Goal: Task Accomplishment & Management: Manage account settings

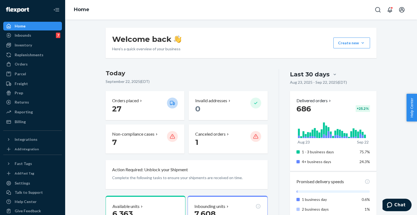
scroll to position [89, 0]
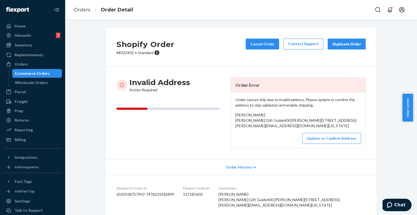
click at [238, 99] on p "Order cannot ship due to invalid address. Please update or confirm the address …" at bounding box center [299, 102] width 126 height 11
click at [251, 101] on p "Order cannot ship due to invalid address. Please update or confirm the address …" at bounding box center [299, 102] width 126 height 11
click at [120, 51] on p "# #322401 • Standard" at bounding box center [146, 52] width 58 height 5
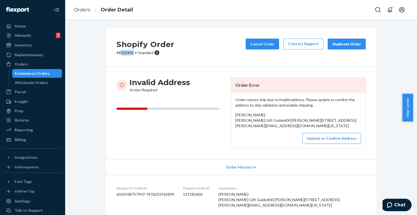
copy p "322401"
click at [330, 144] on button "Update or Confirm Address" at bounding box center [331, 138] width 59 height 11
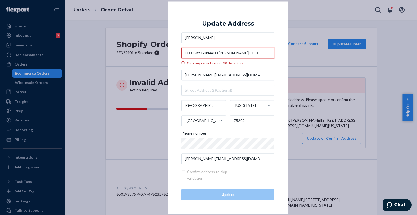
drag, startPoint x: 211, startPoint y: 54, endPoint x: 248, endPoint y: 55, distance: 37.0
click at [248, 55] on input "FOX Gift Guide400 N. Griffin Street" at bounding box center [227, 53] width 93 height 11
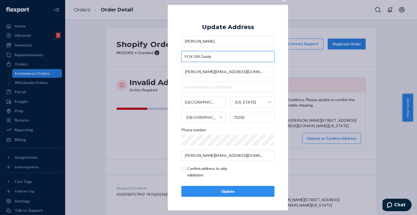
type input "FOX Gift Guide"
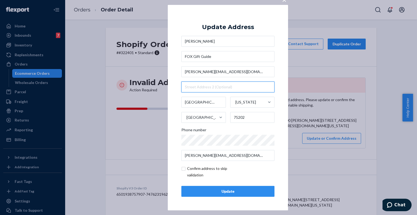
click at [200, 87] on input "text" at bounding box center [227, 87] width 93 height 11
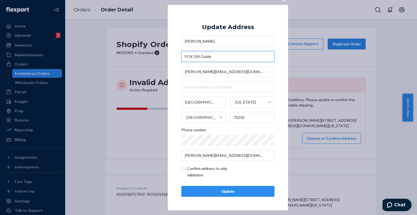
drag, startPoint x: 218, startPoint y: 58, endPoint x: 180, endPoint y: 57, distance: 38.1
click at [180, 57] on div "× Update Address Steve Noviello FOX Gift Guide jill@jilllewis.me Dallas Texas U…" at bounding box center [228, 107] width 120 height 205
type input "FOX Gift Guide"
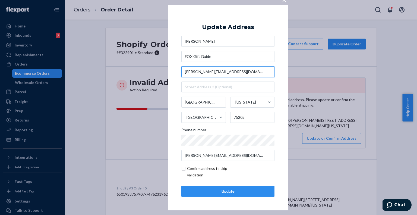
drag, startPoint x: 214, startPoint y: 74, endPoint x: 182, endPoint y: 75, distance: 31.8
click at [182, 75] on input "jill@jilllewis.me" at bounding box center [227, 71] width 93 height 11
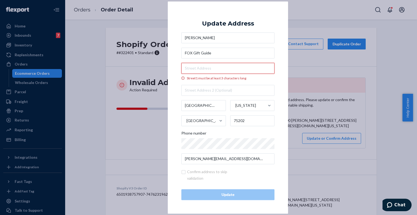
paste input "400 N. Griffin Street"
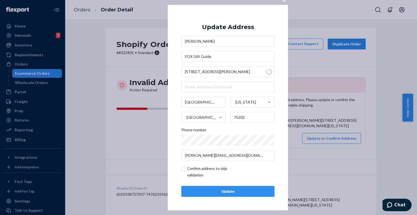
type input "400 N Griffin St"
click at [216, 191] on div "Update" at bounding box center [228, 191] width 84 height 5
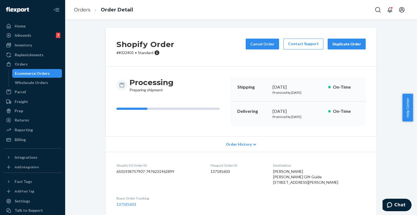
click at [92, 9] on li "Order Detail" at bounding box center [111, 9] width 43 height 7
click at [87, 10] on link "Orders" at bounding box center [82, 10] width 17 height 6
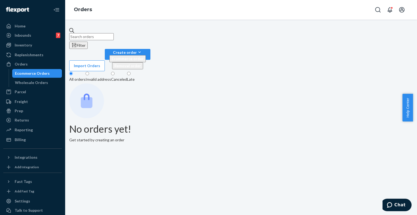
click at [114, 33] on input "text" at bounding box center [91, 36] width 45 height 7
paste input "322071"
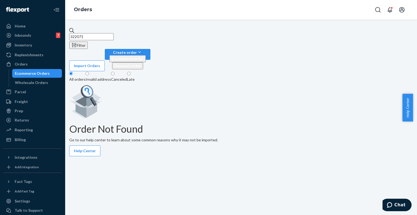
type input "322071"
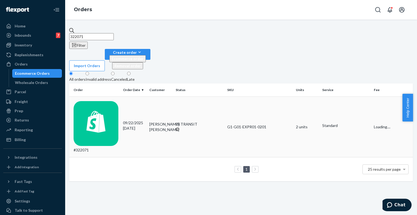
click at [125, 120] on div "09/22/2025 1 day ago" at bounding box center [134, 125] width 22 height 11
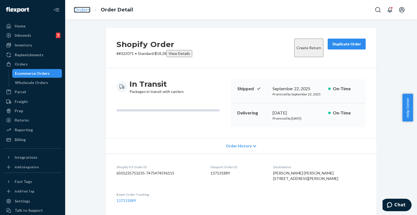
click at [89, 7] on link "Orders" at bounding box center [82, 10] width 17 height 6
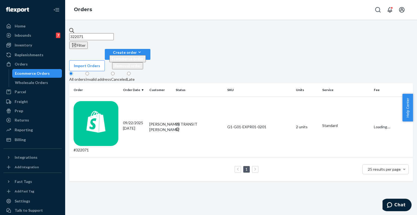
click at [107, 33] on input "322071" at bounding box center [91, 36] width 45 height 7
paste input "#32208"
type input "#322081"
click at [114, 96] on td "#322081" at bounding box center [95, 126] width 52 height 61
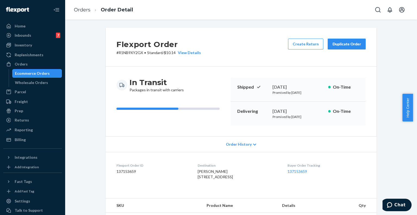
click at [126, 54] on p "# R1NB9XY2GX • Standard / $10.14 View Details" at bounding box center [159, 52] width 84 height 5
click at [180, 93] on div "In Transit Packages in transit with carriers" at bounding box center [172, 101] width 110 height 48
click at [239, 142] on span "Order History" at bounding box center [239, 144] width 26 height 5
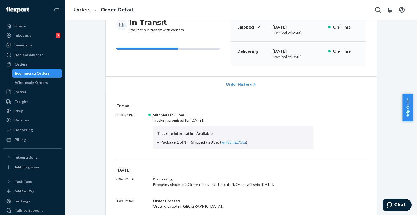
scroll to position [60, 0]
click at [223, 144] on li "Package 1 of 1 — Shipped via Jitsu ( wnj33mzz95tq )" at bounding box center [233, 141] width 152 height 5
click at [226, 140] on link "wnj33mzz95tq" at bounding box center [233, 141] width 25 height 5
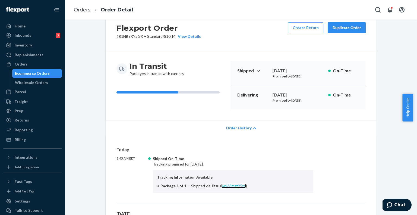
scroll to position [0, 0]
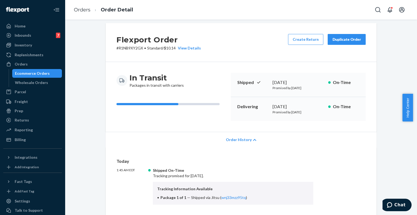
scroll to position [4, 0]
click at [338, 40] on div "Duplicate Order" at bounding box center [347, 39] width 29 height 5
click at [224, 90] on div "In Transit Packages in transit with carriers" at bounding box center [172, 97] width 110 height 48
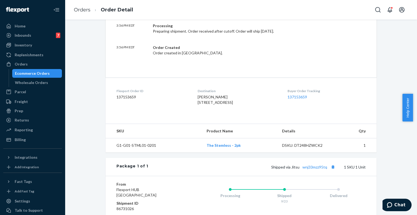
scroll to position [289, 0]
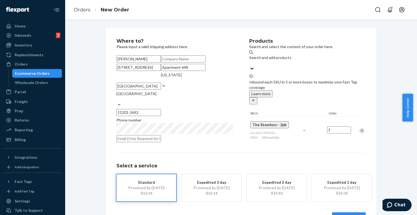
scroll to position [59, 0]
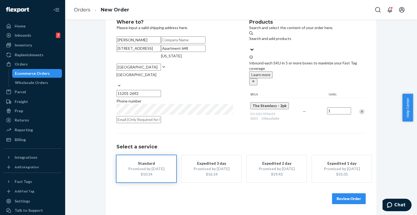
click at [203, 176] on div "$16.14" at bounding box center [211, 173] width 43 height 5
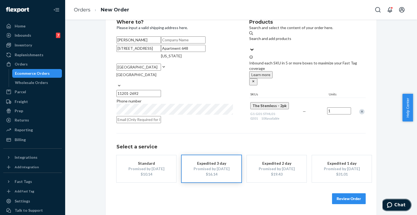
click at [391, 206] on icon "Chat" at bounding box center [389, 204] width 5 height 5
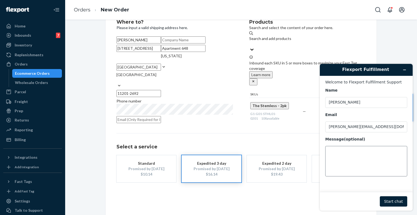
scroll to position [0, 0]
click at [353, 164] on textarea "Message (optional)" at bounding box center [366, 161] width 82 height 30
type textarea "Hi flexport, which of the services ships via ups or fedex>?"
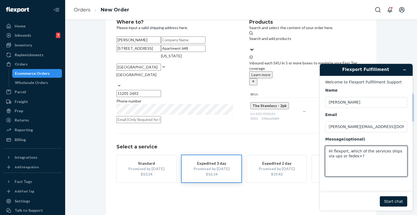
click at [402, 207] on footer "Start chat" at bounding box center [366, 201] width 93 height 19
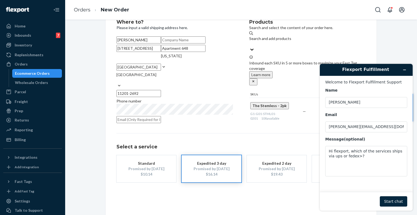
click at [400, 203] on button "Start chat" at bounding box center [393, 201] width 27 height 10
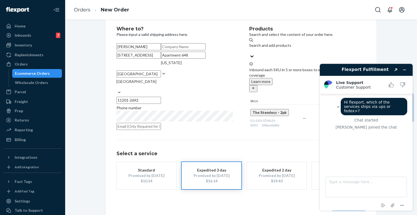
scroll to position [12, 0]
click at [355, 180] on textarea "Type a message here..." at bounding box center [367, 187] width 82 height 21
type textarea "Hi Juddy"
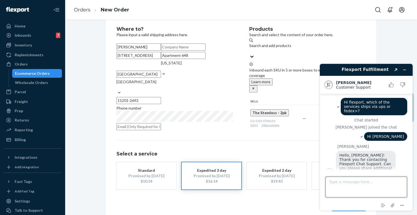
scroll to position [7, 0]
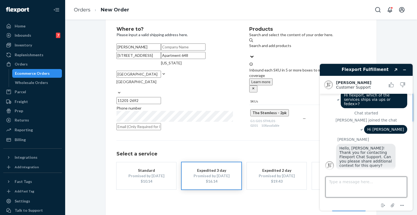
click at [354, 190] on textarea "Type a message here..." at bounding box center [367, 187] width 82 height 21
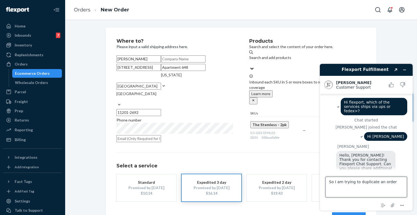
scroll to position [26, 0]
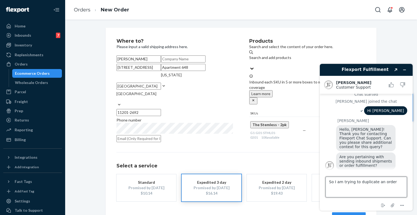
paste textarea "R1NB9XY2GX"
type textarea "So I am trying to duplicate an order R1NB9XY2GX"
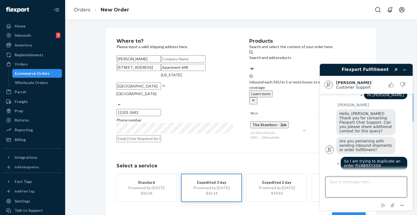
click at [366, 184] on textarea "Type a message here..." at bounding box center [367, 187] width 82 height 21
type textarea "apparently it was shipped via jitsu"
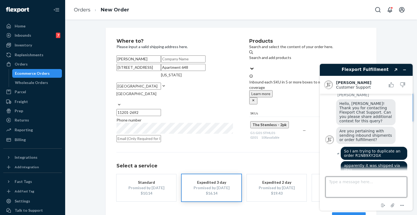
scroll to position [52, 0]
type textarea "and now"
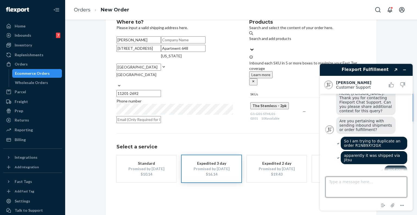
scroll to position [63, 0]
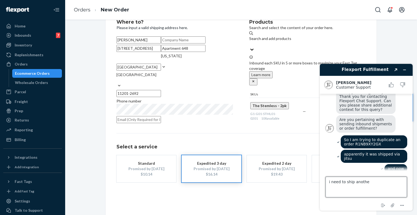
type textarea "i need to ship another"
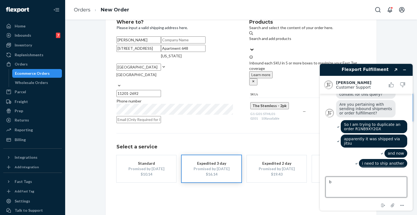
scroll to position [72, 0]
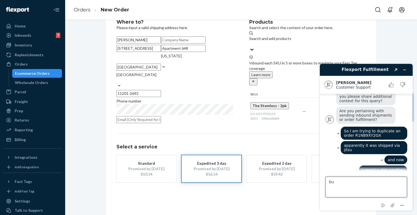
type textarea "b"
type textarea "but they need a tracking no of ups or fedex"
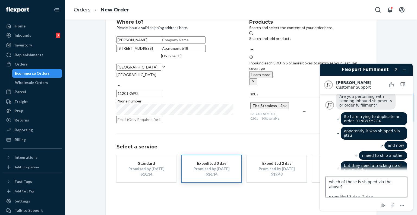
type textarea "which of these is shipped via the above? expedited 3 day, 2 day"
click at [403, 71] on icon "Minimize widget" at bounding box center [405, 70] width 4 height 4
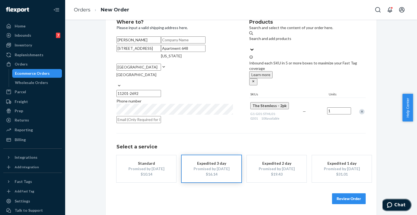
click at [395, 202] on span "Chat" at bounding box center [391, 204] width 8 height 5
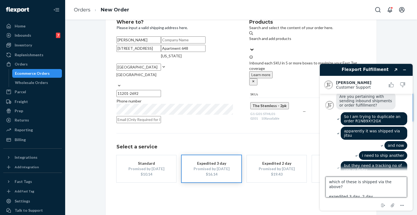
click at [372, 192] on textarea "which of these is shipped via the above? expedited 3 day, 2 day" at bounding box center [367, 187] width 82 height 21
type textarea "which of these is shipped via the above? expedited 3 day, 2 day or 1 day"
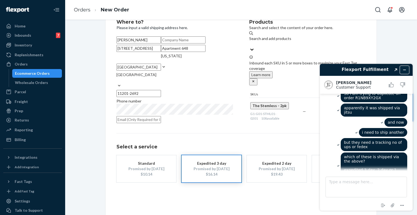
click at [406, 69] on icon "Minimize widget" at bounding box center [405, 70] width 4 height 4
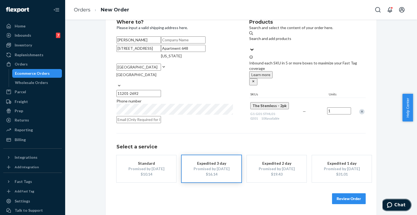
scroll to position [59, 0]
click at [397, 204] on span "Chat" at bounding box center [400, 204] width 11 height 5
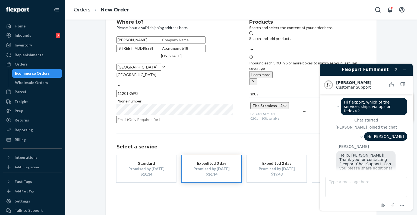
scroll to position [109, 0]
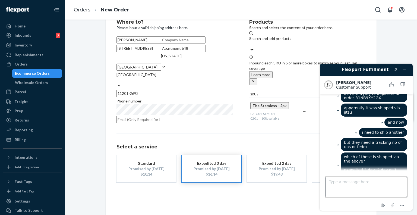
click at [341, 181] on textarea "Type a message here..." at bounding box center [367, 187] width 82 height 21
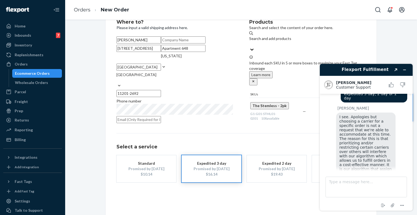
click at [356, 137] on span "I see. Apologies but choosing a carrier for a specific order is not a request t…" at bounding box center [367, 152] width 54 height 74
click at [361, 177] on textarea "Type a message here..." at bounding box center [367, 187] width 82 height 21
type textarea "Oh okay"
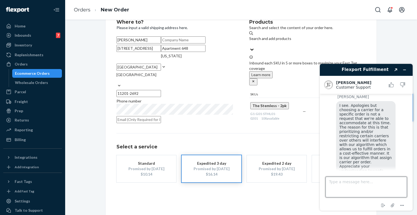
scroll to position [197, 0]
click at [406, 70] on icon "Minimize widget" at bounding box center [405, 70] width 4 height 4
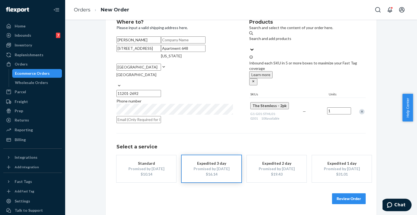
click at [341, 196] on button "Review Order" at bounding box center [349, 198] width 34 height 11
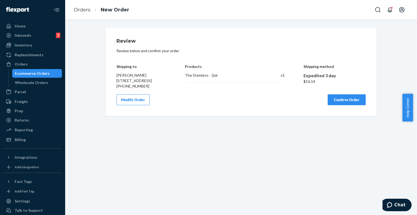
scroll to position [0, 0]
click at [340, 105] on button "Confirm Order" at bounding box center [347, 99] width 38 height 11
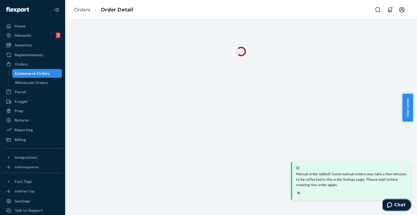
click at [396, 205] on span "Chat" at bounding box center [400, 204] width 11 height 5
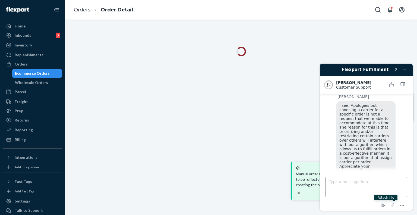
click at [353, 181] on textarea "Type a message here..." at bounding box center [367, 187] width 82 height 21
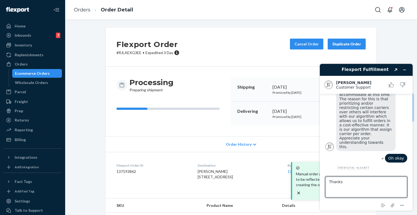
type textarea "Thanks!"
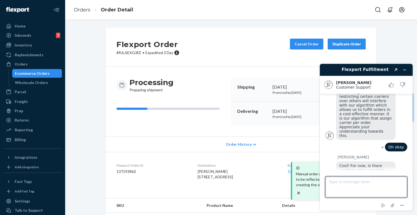
click at [353, 185] on textarea "Type a message here..." at bounding box center [367, 187] width 82 height 21
type textarea "nope thats all"
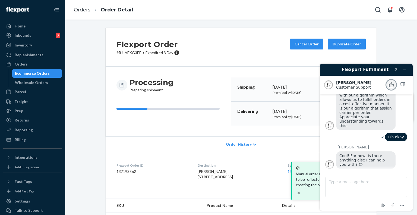
click at [391, 83] on icon "Rate this chat as good" at bounding box center [391, 85] width 3 height 5
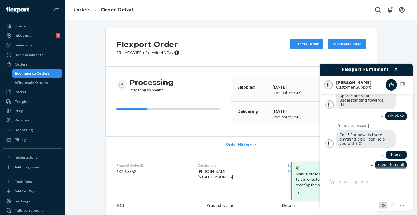
click at [383, 204] on icon "End chat" at bounding box center [383, 205] width 7 height 7
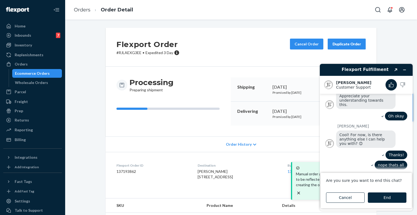
click at [381, 198] on button "End" at bounding box center [387, 197] width 39 height 10
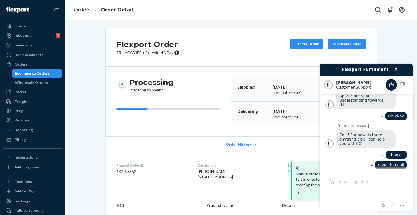
scroll to position [260, 0]
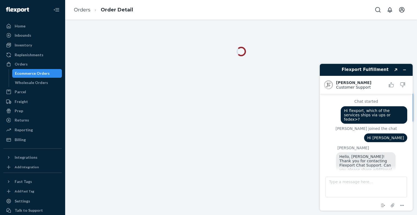
scroll to position [27, 0]
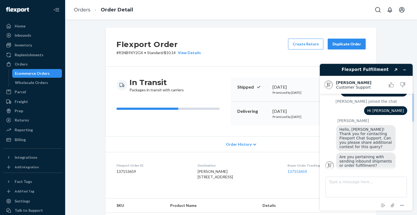
click at [406, 31] on div "Flexport Order # R1NB9XY2GX • Standard / $10.14 View Details Create Return Dupl…" at bounding box center [241, 181] width 344 height 306
click at [125, 56] on div "Flexport Order # R1NB9XY2GX • Standard / $10.14 View Details Create Return Dupl…" at bounding box center [241, 47] width 271 height 39
copy p "R1NB9XY2GX"
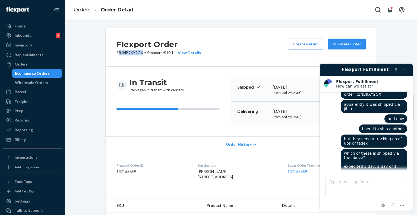
scroll to position [261, 0]
